Goal: Transaction & Acquisition: Purchase product/service

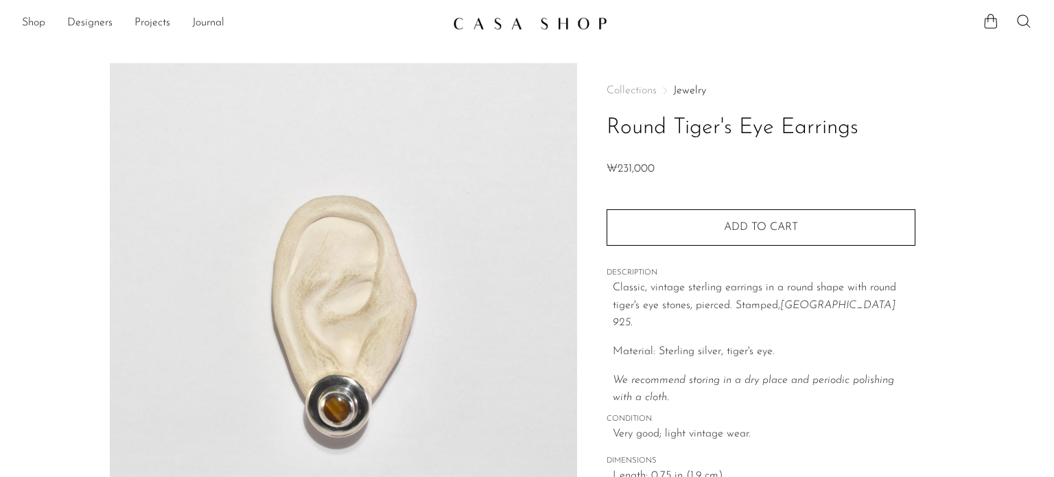
scroll to position [137, 0]
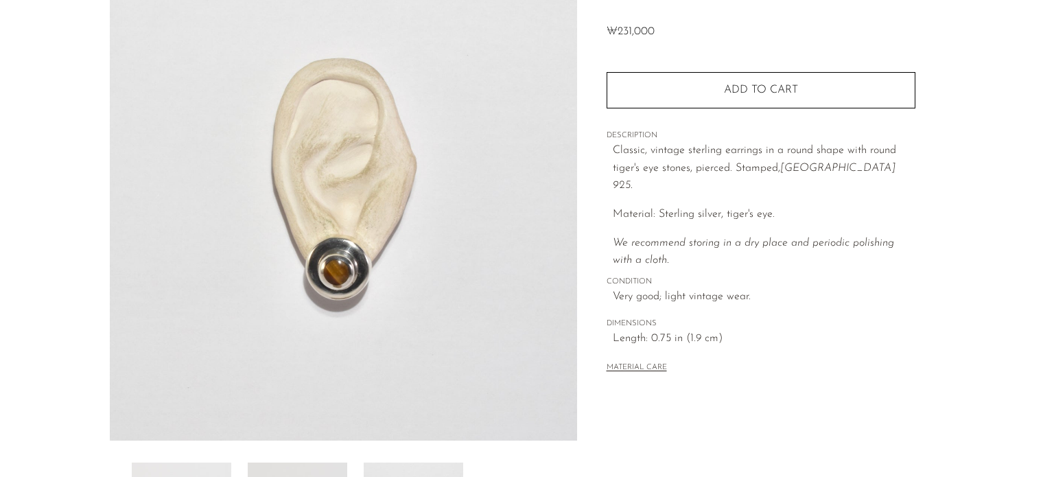
click at [305, 268] on img at bounding box center [343, 183] width 467 height 514
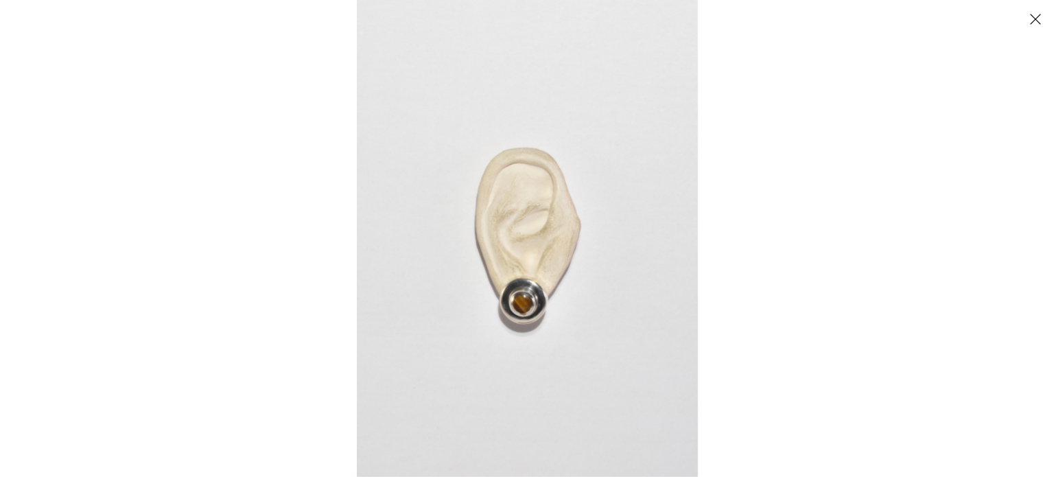
click at [528, 283] on img at bounding box center [527, 238] width 341 height 477
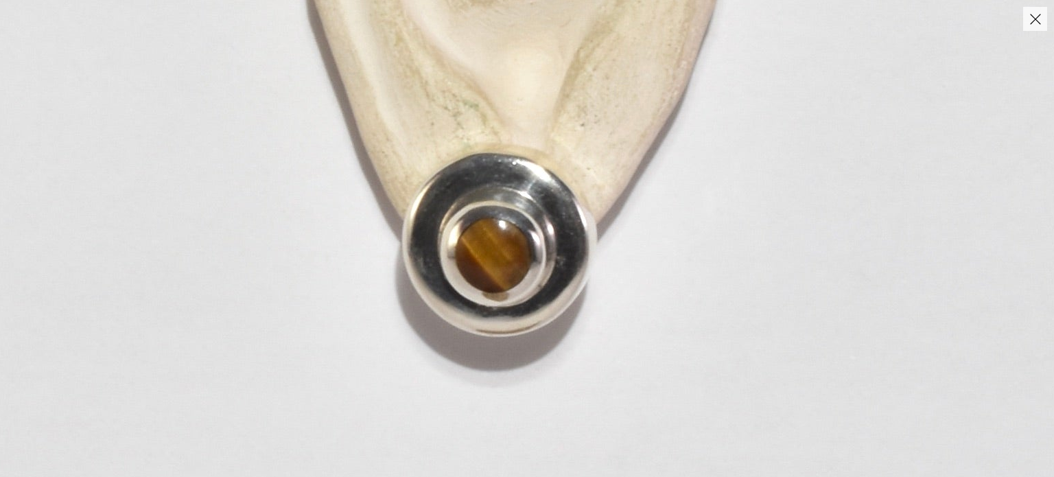
drag, startPoint x: 524, startPoint y: 328, endPoint x: 503, endPoint y: 200, distance: 129.4
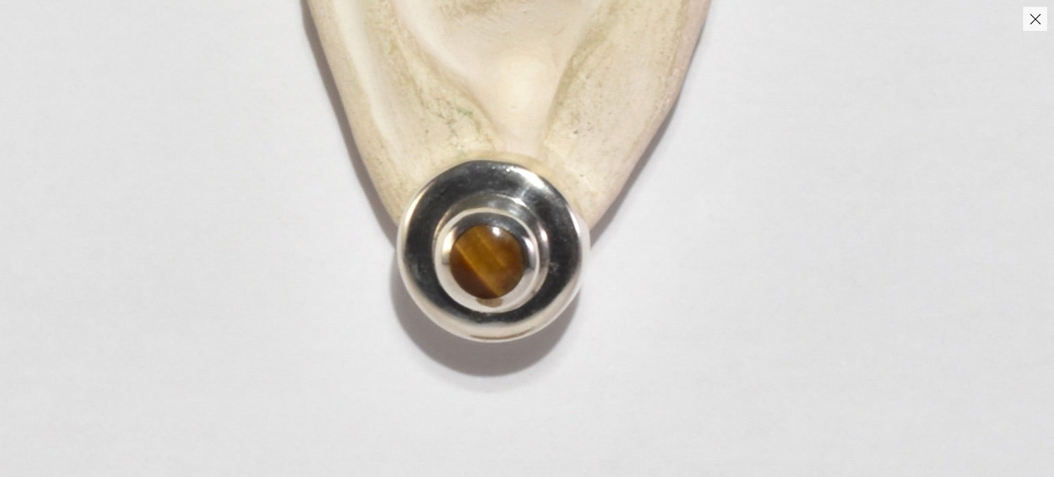
click at [672, 187] on img at bounding box center [507, 1] width 1360 height 1904
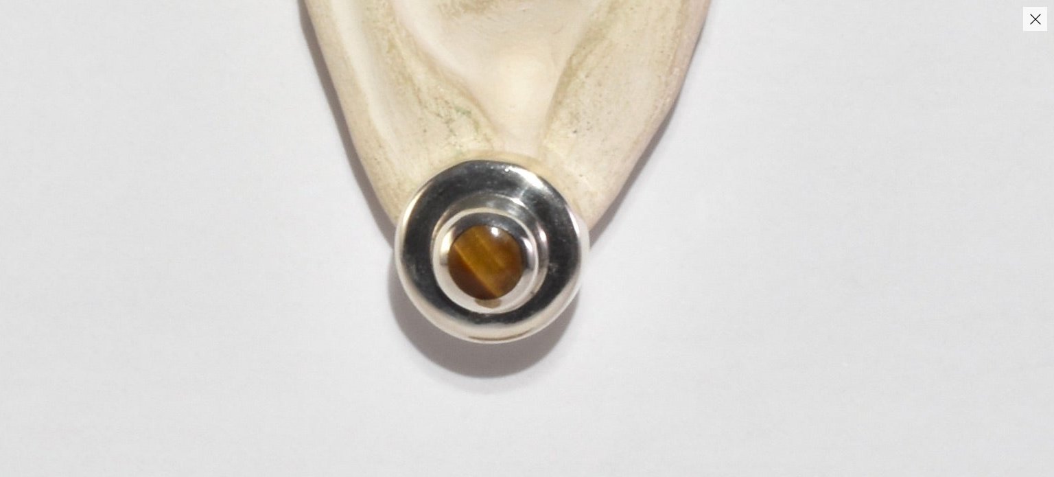
click at [1031, 20] on button "Close" at bounding box center [1035, 19] width 24 height 24
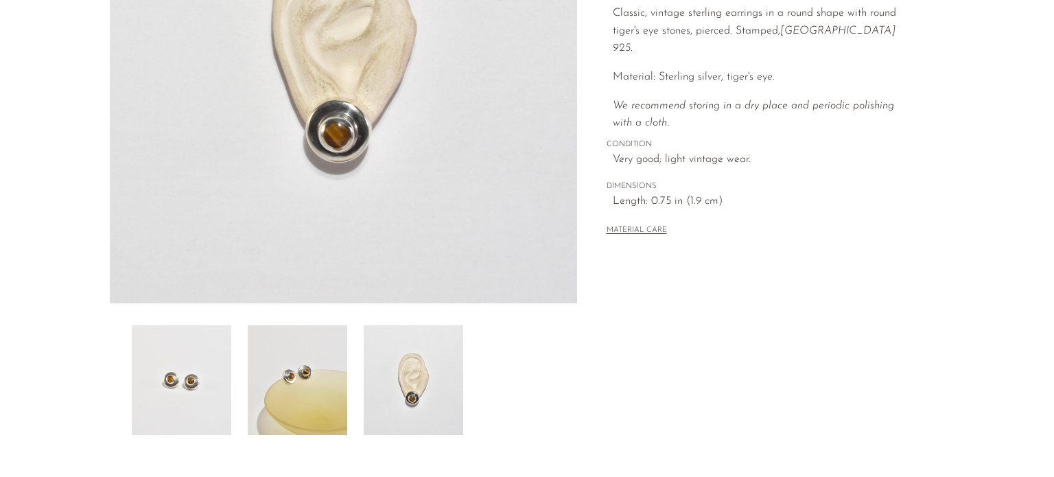
click at [303, 416] on img at bounding box center [297, 380] width 99 height 110
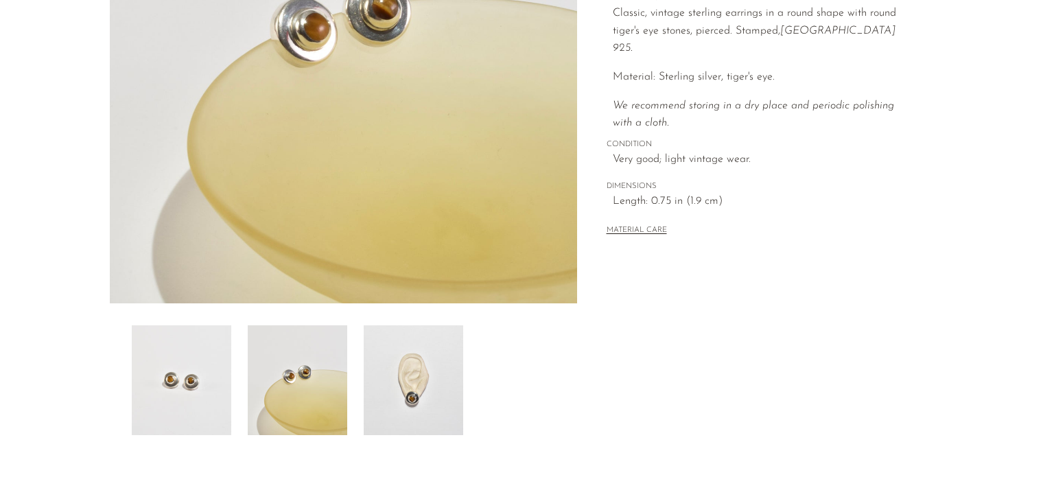
click at [377, 400] on img at bounding box center [413, 380] width 99 height 110
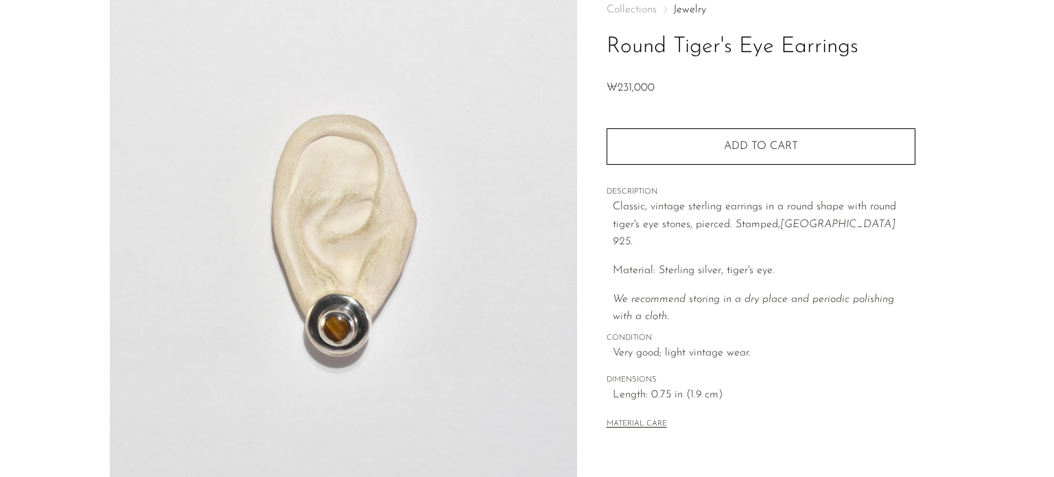
scroll to position [69, 0]
